Goal: Task Accomplishment & Management: Use online tool/utility

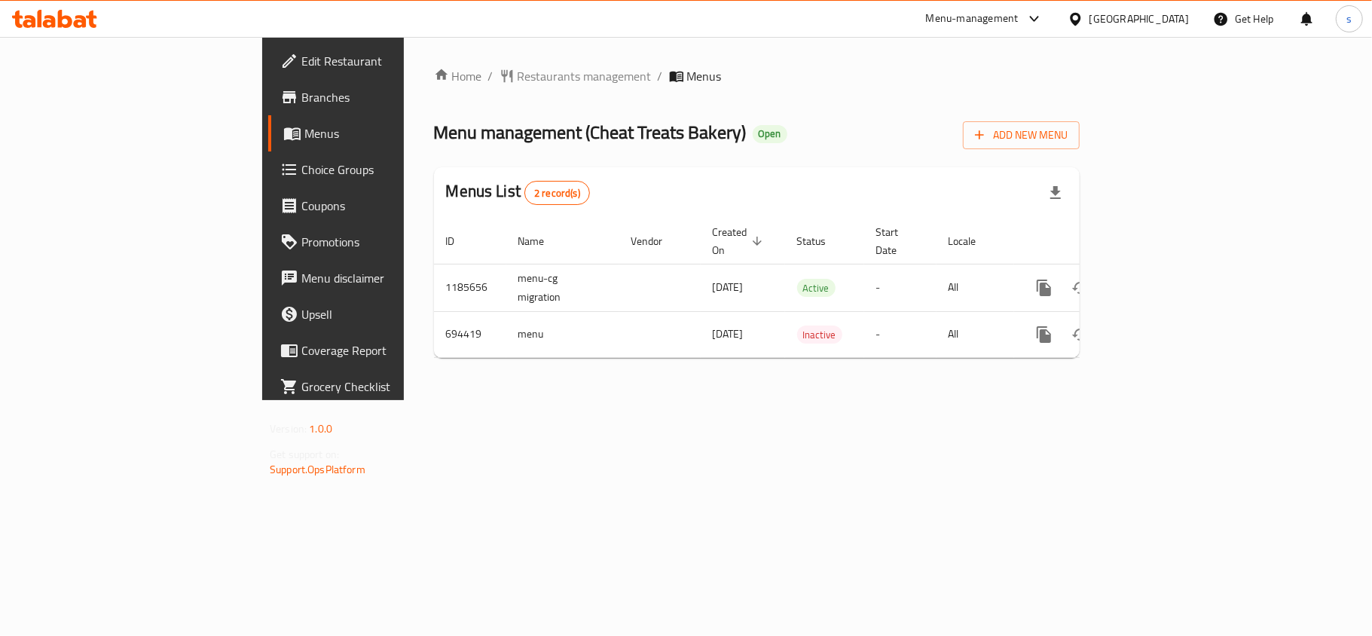
click at [301, 167] on span "Choice Groups" at bounding box center [390, 169] width 178 height 18
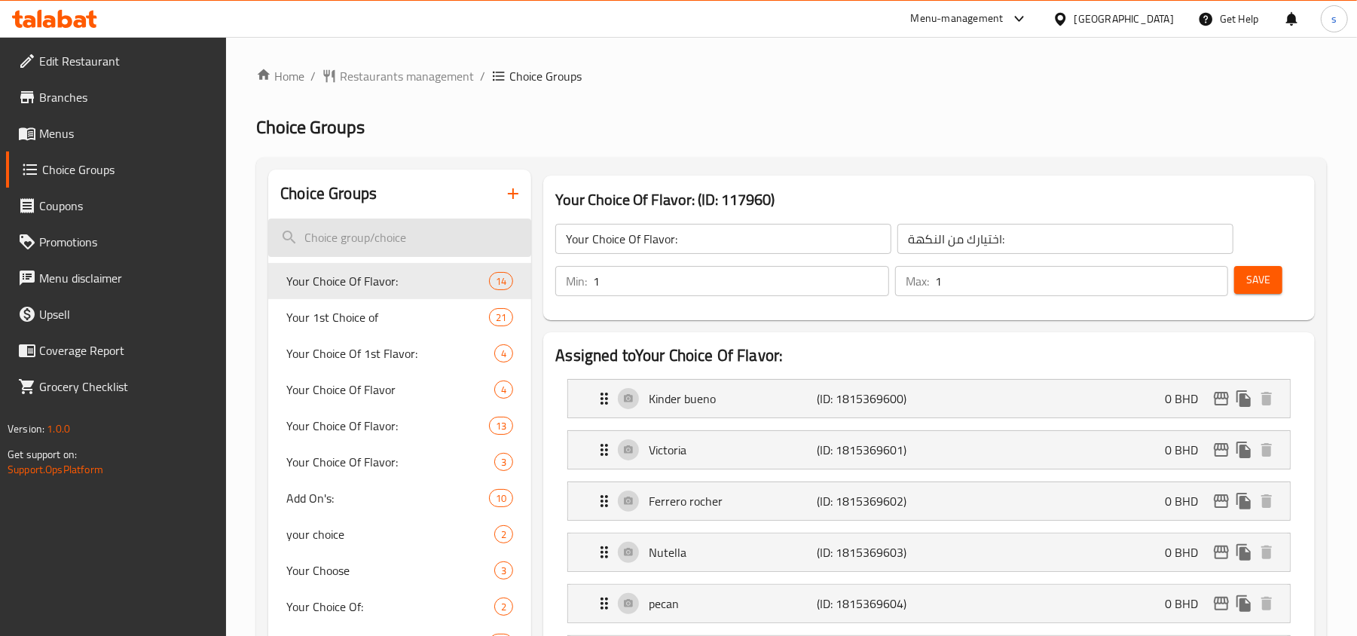
click at [372, 229] on input "search" at bounding box center [399, 237] width 263 height 38
paste input "Appetizer"
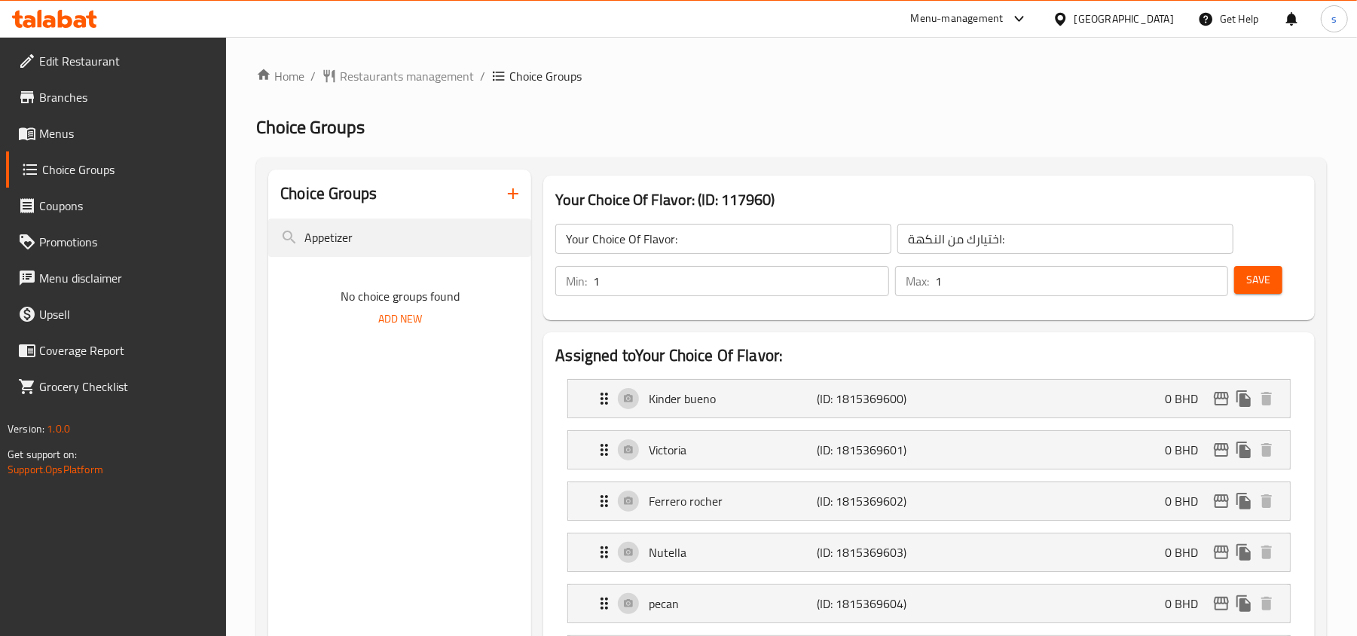
type input "Appetizer"
drag, startPoint x: 419, startPoint y: 245, endPoint x: -38, endPoint y: 296, distance: 459.4
click at [0, 296] on html "​ Menu-management [GEOGRAPHIC_DATA] Get Help s Edit Restaurant Branches Menus C…" at bounding box center [678, 318] width 1357 height 636
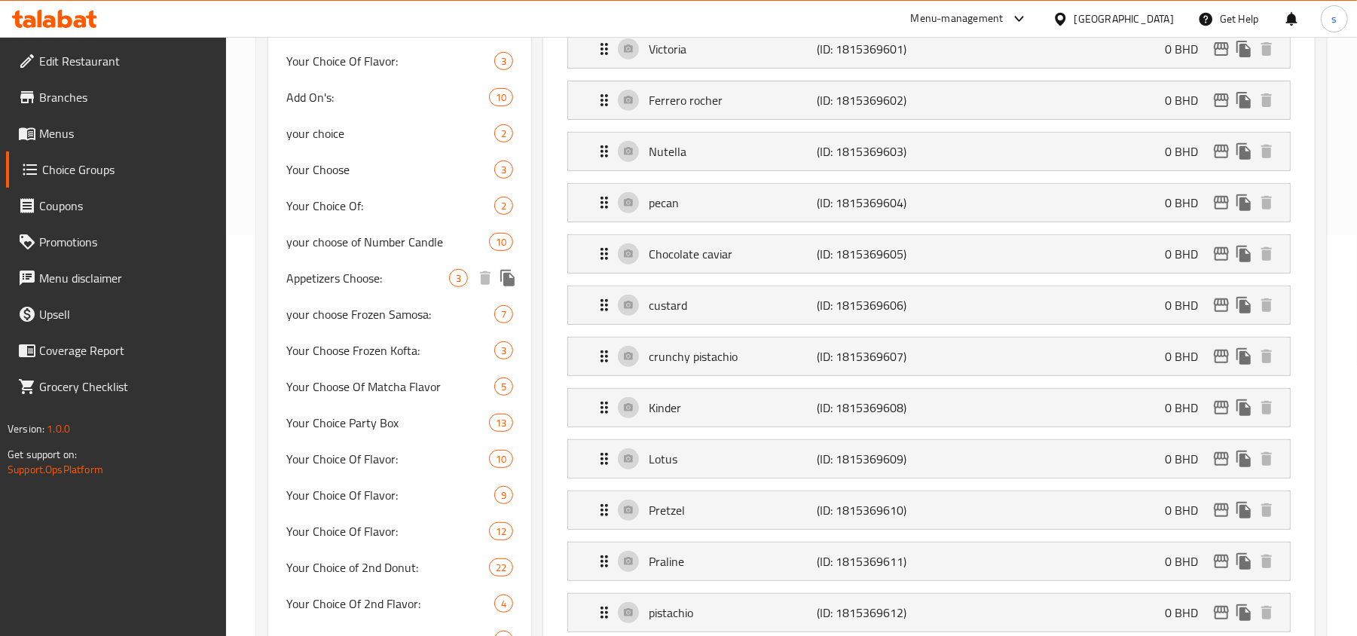
scroll to position [402, 0]
click at [353, 279] on span "Appetizers Choose:" at bounding box center [367, 277] width 163 height 18
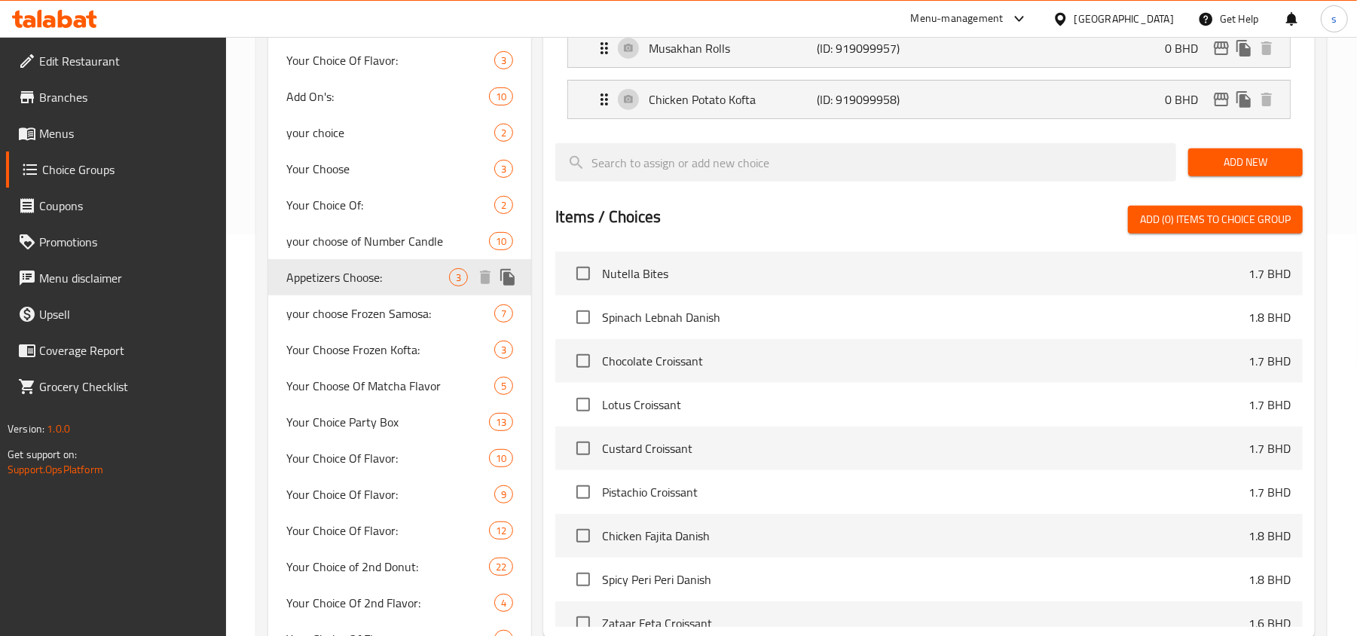
type input "Appetizers Choose:"
type input "اختيار المقبلات:"
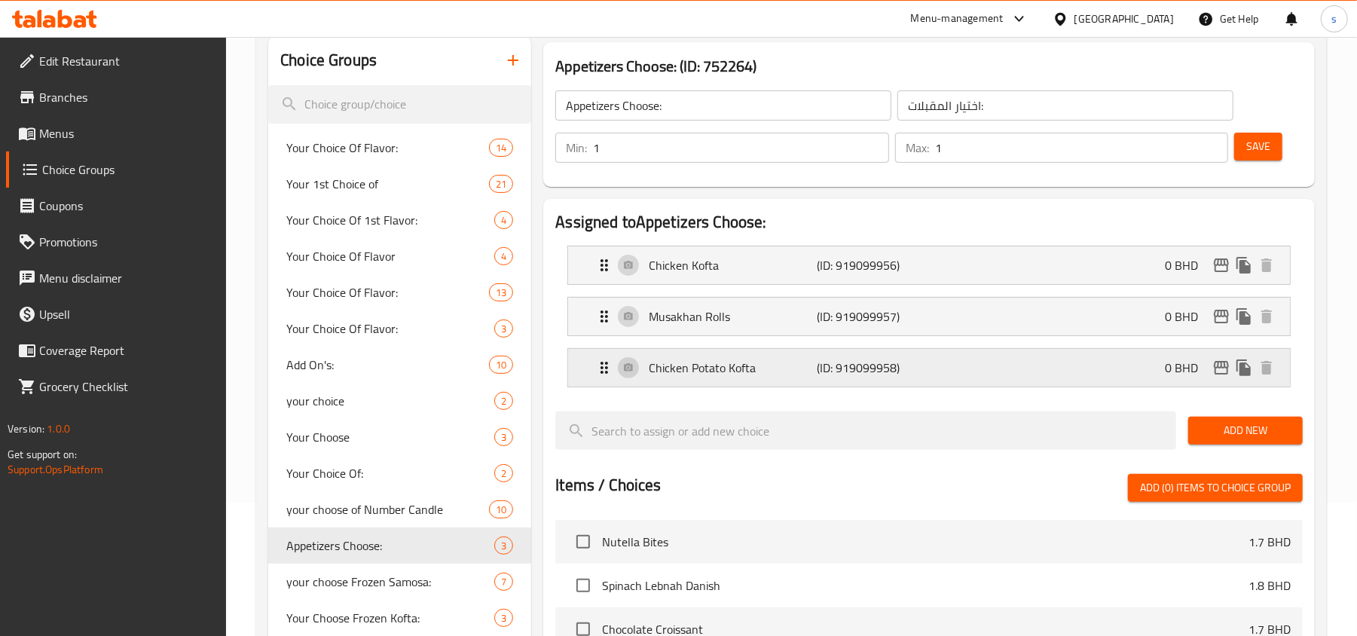
scroll to position [0, 0]
